Goal: Transaction & Acquisition: Purchase product/service

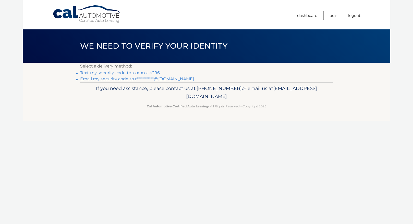
click at [152, 73] on link "Text my security code to xxx-xxx-4296" at bounding box center [120, 72] width 80 height 5
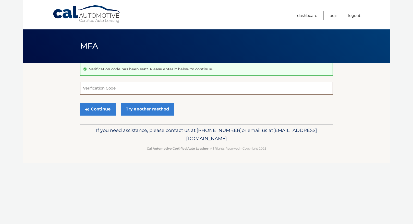
click at [125, 86] on input "Verification Code" at bounding box center [206, 88] width 253 height 13
click at [127, 89] on input "Verification Code" at bounding box center [206, 88] width 253 height 13
type input "143243"
click at [99, 109] on button "Continue" at bounding box center [98, 109] width 36 height 13
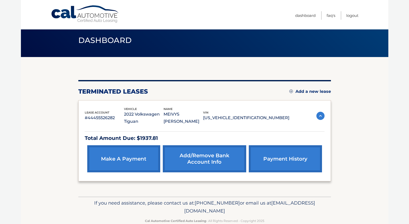
scroll to position [7, 0]
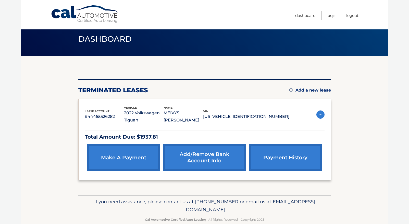
click at [146, 159] on link "make a payment" at bounding box center [123, 157] width 73 height 27
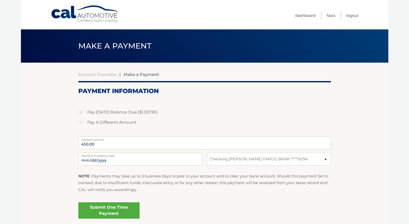
select select "MzFiMmIyM2EtYzYxZC00MTFlLWIwMzAtZmFmN2YyYmM1MzM5"
click at [83, 123] on label "Pay A Different Amount" at bounding box center [204, 122] width 253 height 10
click at [83, 123] on input "Pay A Different Amount" at bounding box center [82, 121] width 5 height 8
radio input "true"
click at [329, 143] on input "650.00" at bounding box center [204, 142] width 253 height 13
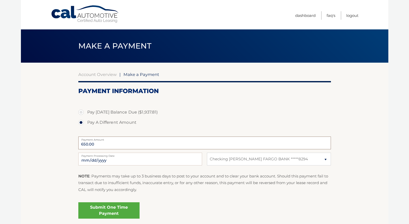
type input "650.00"
click at [358, 136] on section "Account Overview | Make a Payment Payment Information Pay Today's Balance Due (…" at bounding box center [205, 144] width 368 height 163
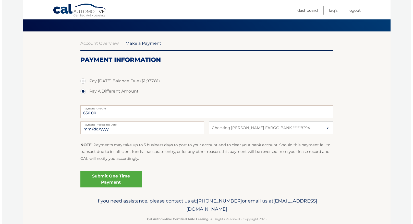
scroll to position [38, 0]
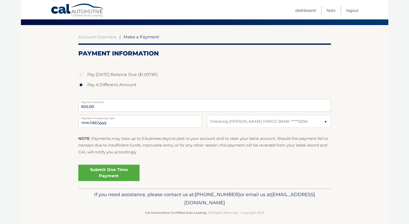
click at [109, 175] on link "Submit One Time Payment" at bounding box center [108, 173] width 61 height 16
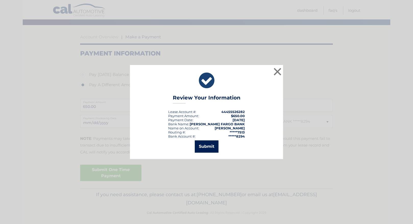
click at [213, 147] on button "Submit" at bounding box center [207, 146] width 24 height 12
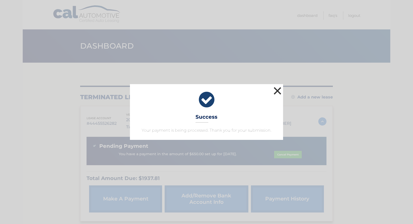
click at [277, 91] on button "×" at bounding box center [278, 91] width 10 height 10
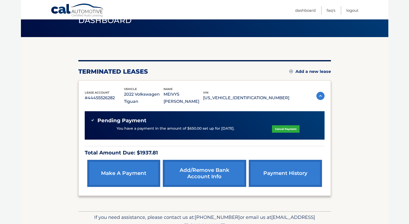
scroll to position [25, 0]
